Goal: Transaction & Acquisition: Purchase product/service

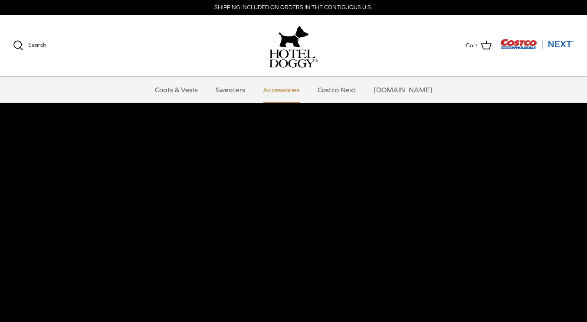
click at [289, 88] on link "Accessories" at bounding box center [281, 90] width 53 height 26
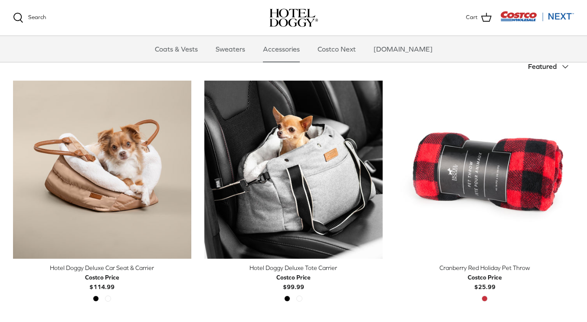
scroll to position [175, 0]
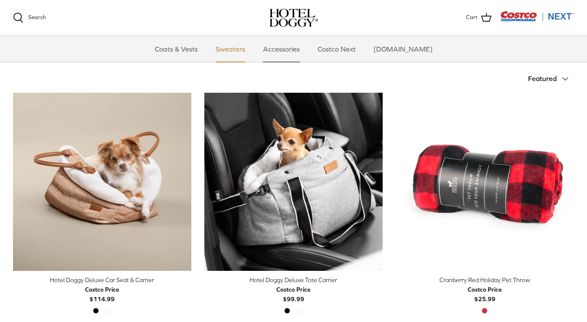
click at [243, 47] on link "Sweaters" at bounding box center [230, 49] width 45 height 26
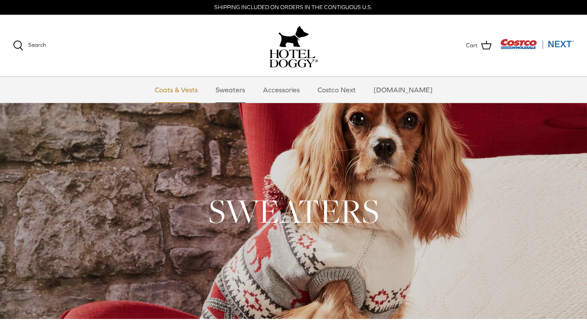
click at [190, 89] on link "Coats & Vests" at bounding box center [176, 90] width 59 height 26
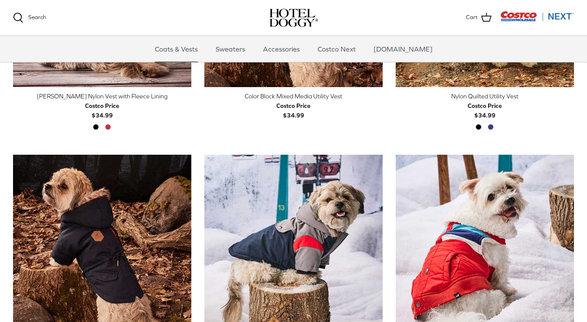
scroll to position [338, 0]
